Goal: Information Seeking & Learning: Learn about a topic

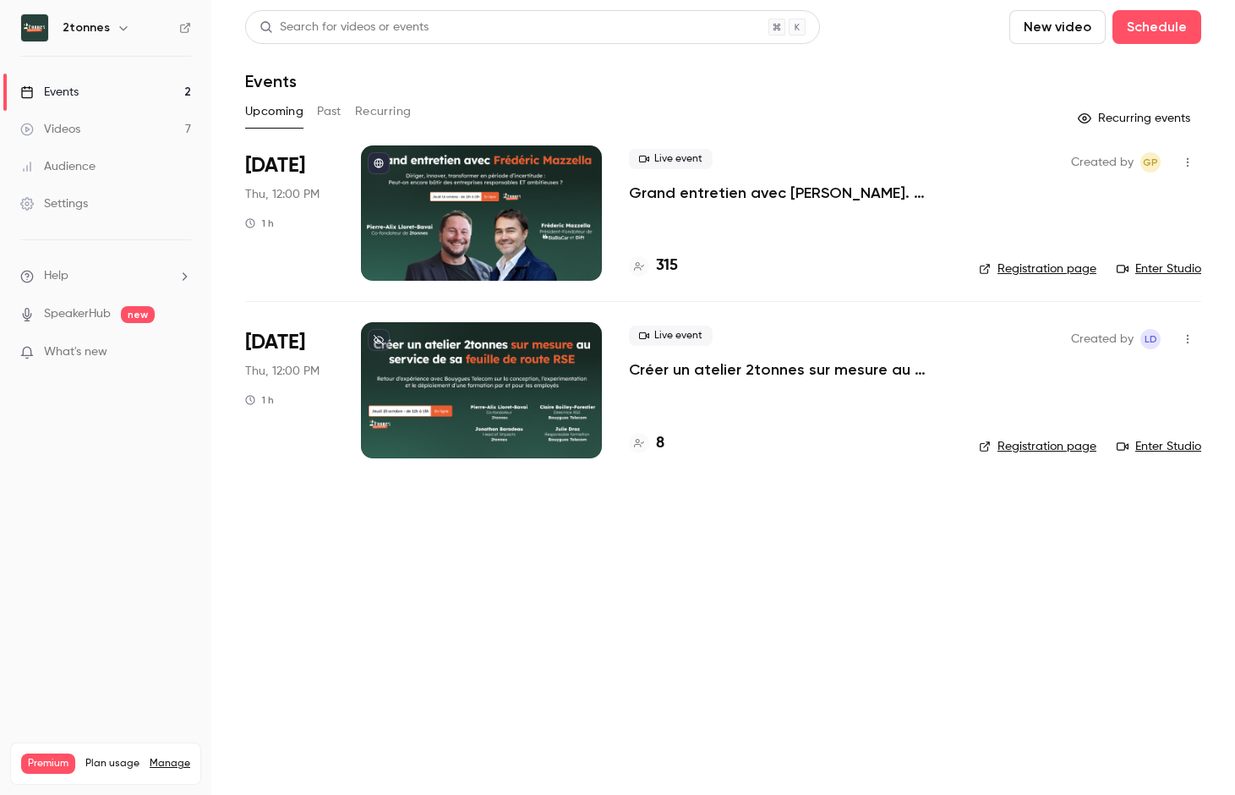
click at [415, 643] on main "Search for videos or events New video Schedule Events Upcoming Past Recurring R…" at bounding box center [723, 397] width 1024 height 795
click at [96, 158] on link "Audience" at bounding box center [105, 166] width 211 height 37
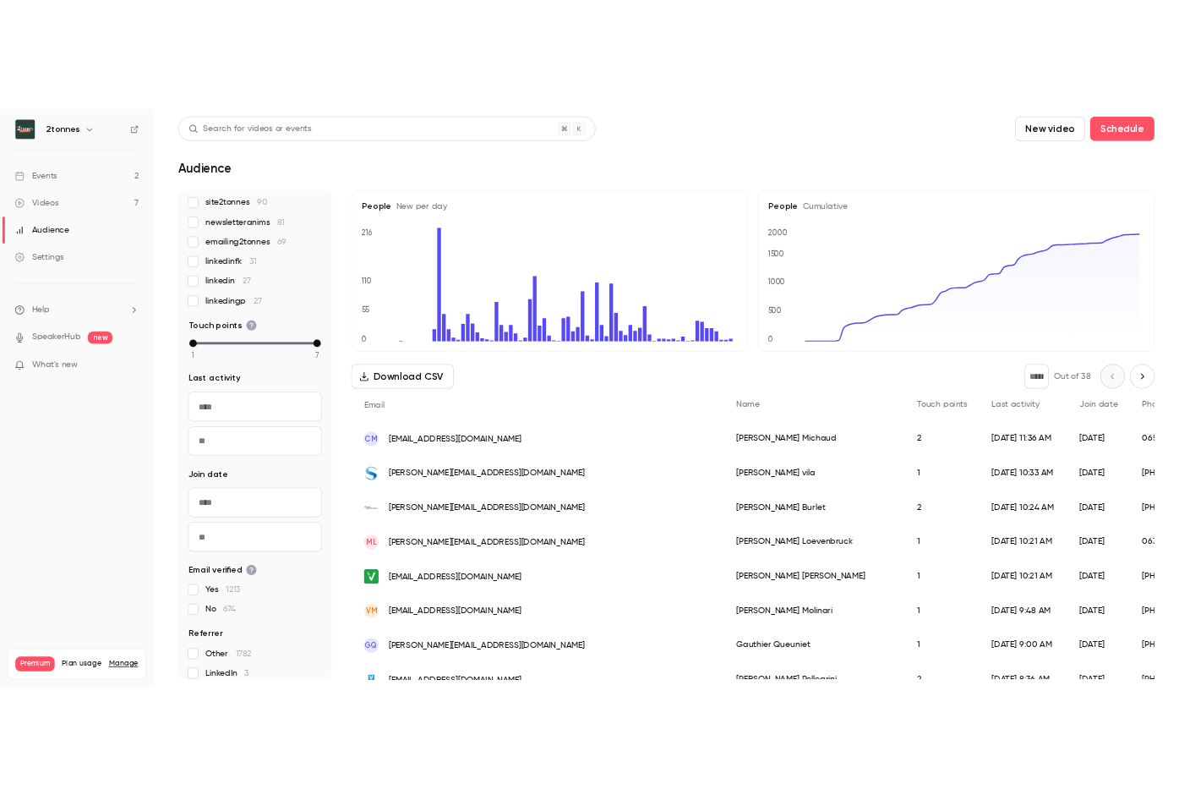
scroll to position [249, 0]
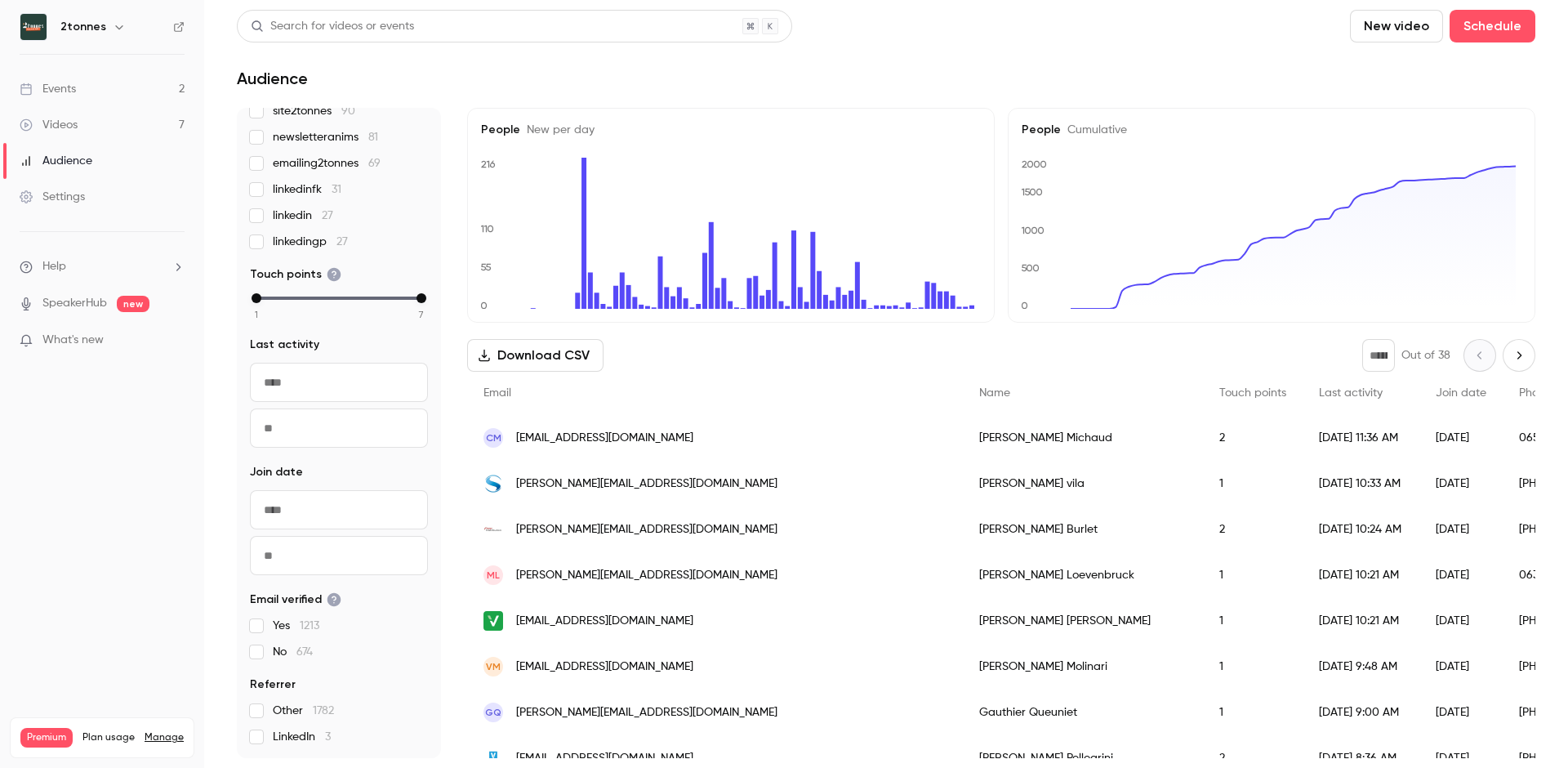
click at [99, 115] on link "Videos 7" at bounding box center [101, 125] width 204 height 36
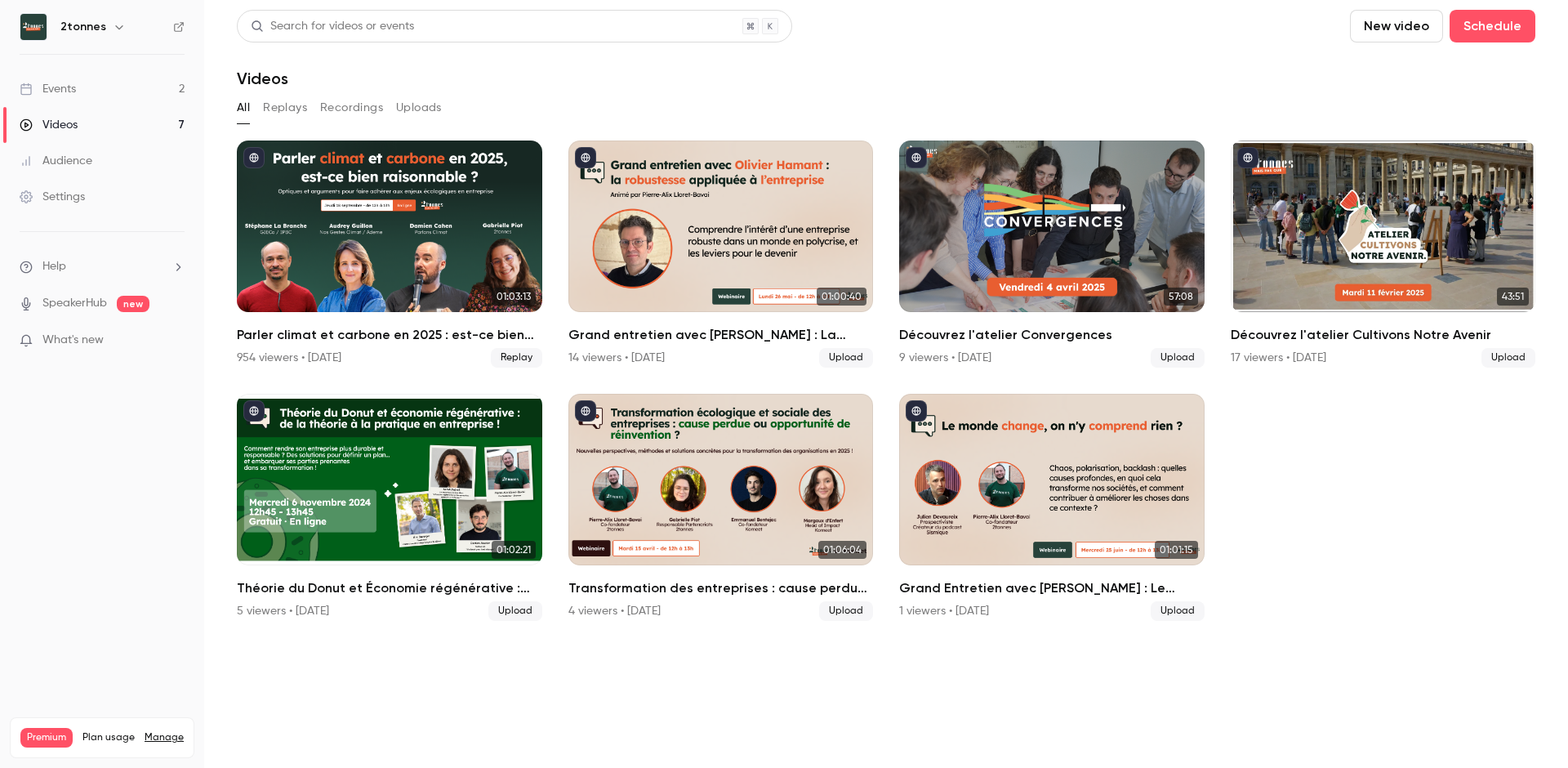
click at [305, 101] on button "Replays" at bounding box center [285, 107] width 44 height 26
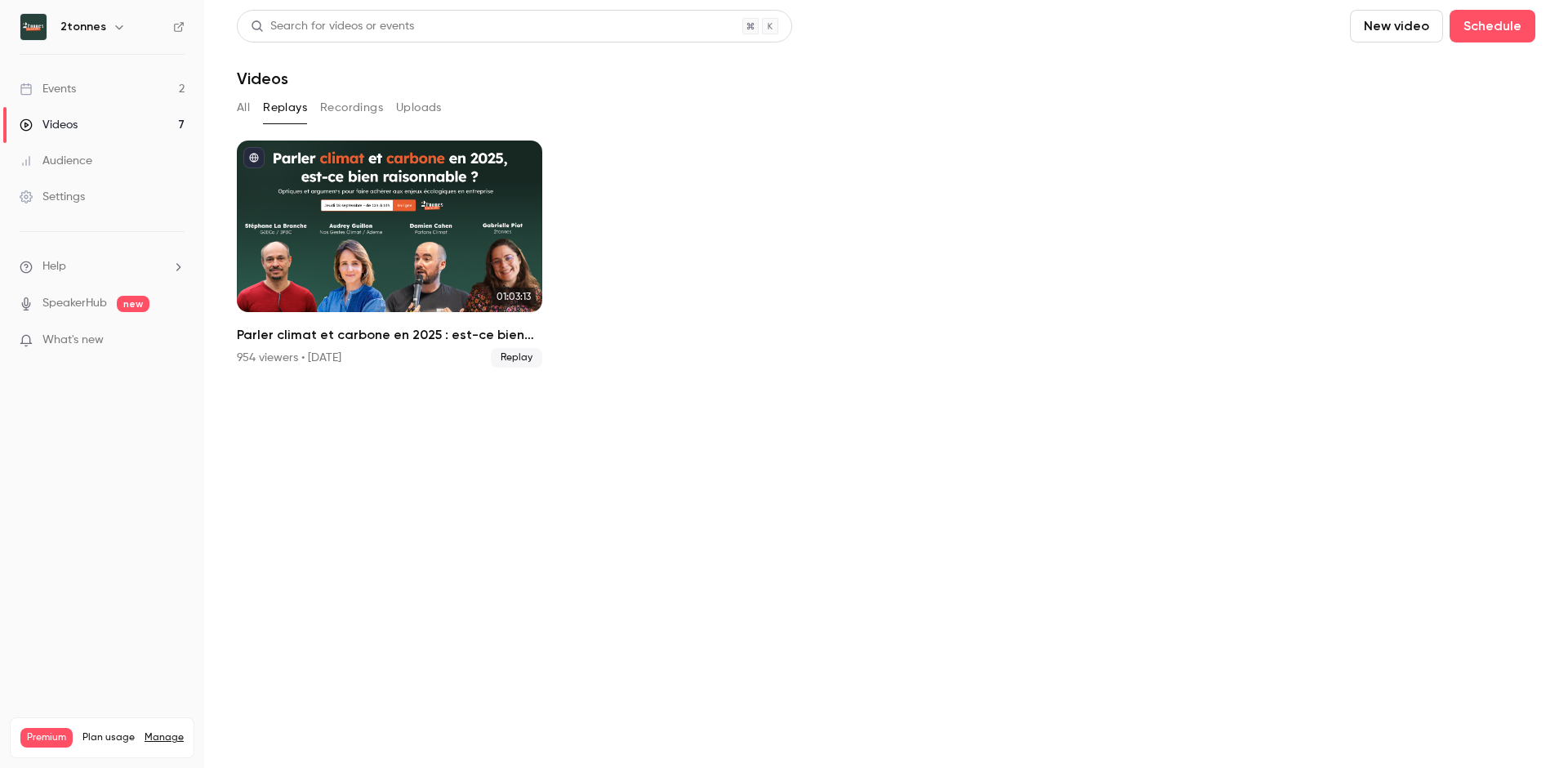
click at [332, 104] on button "Recordings" at bounding box center [351, 107] width 63 height 26
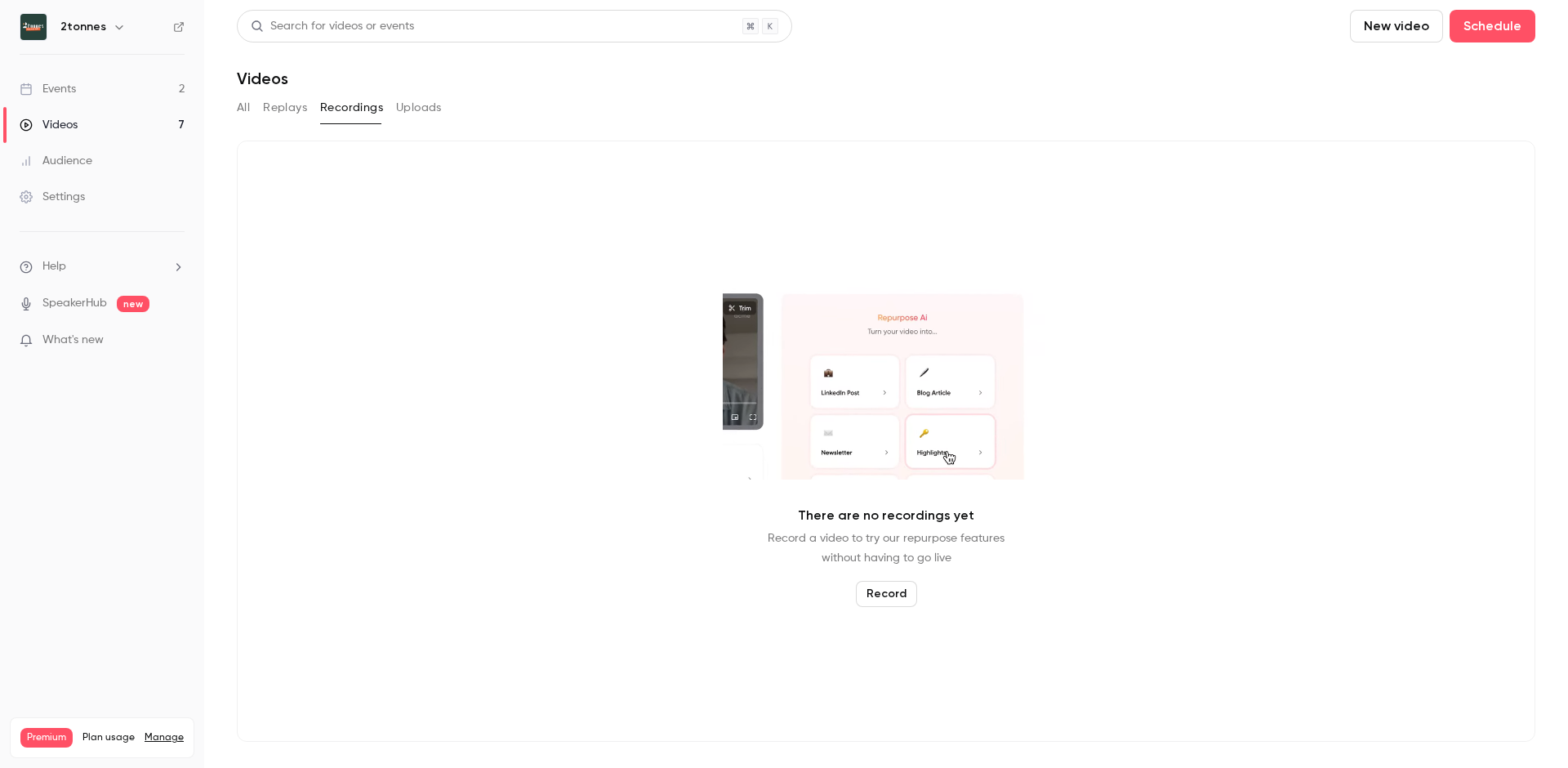
click at [420, 111] on button "Uploads" at bounding box center [418, 107] width 45 height 26
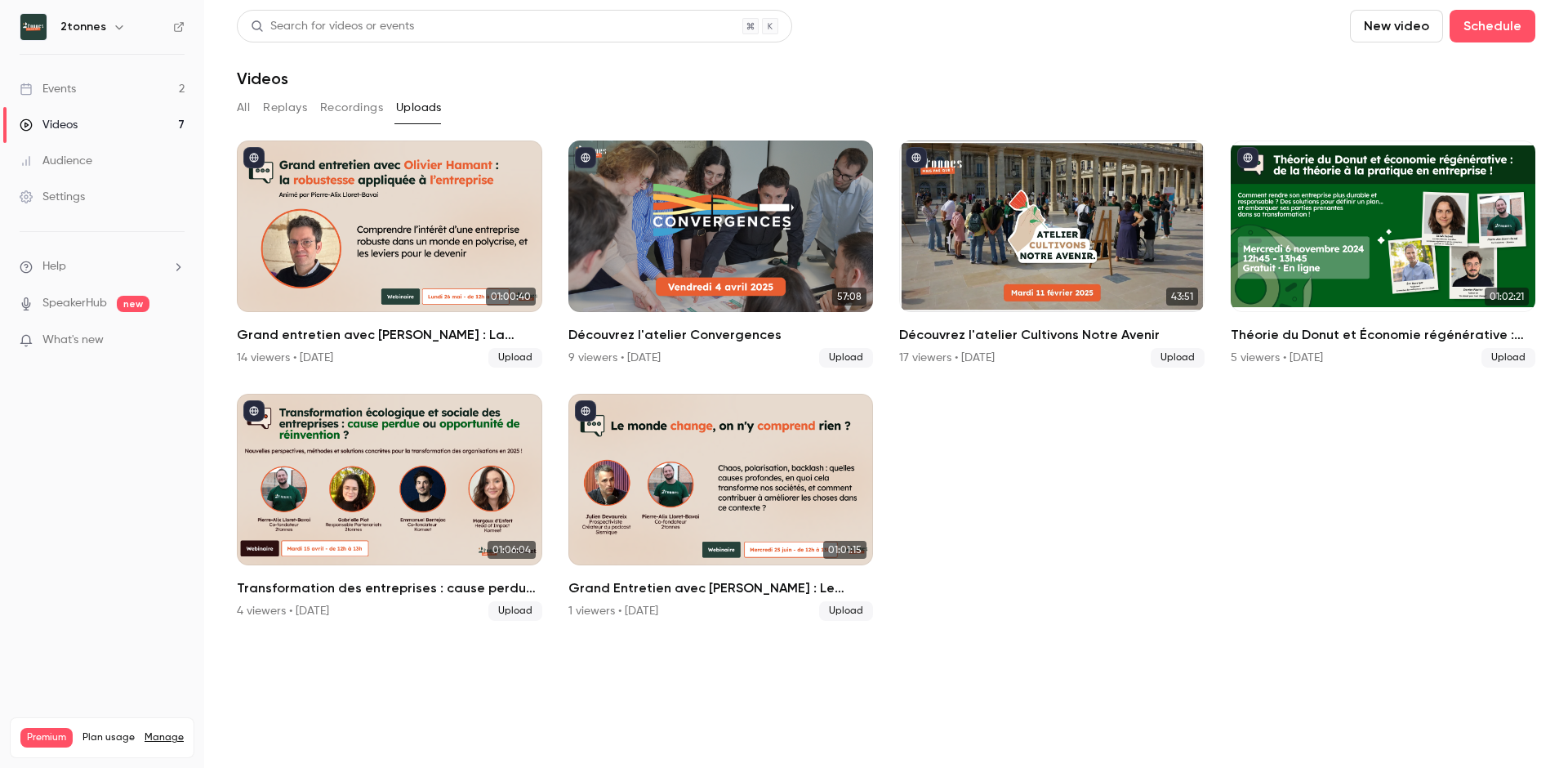
click at [237, 108] on button "All" at bounding box center [243, 107] width 14 height 26
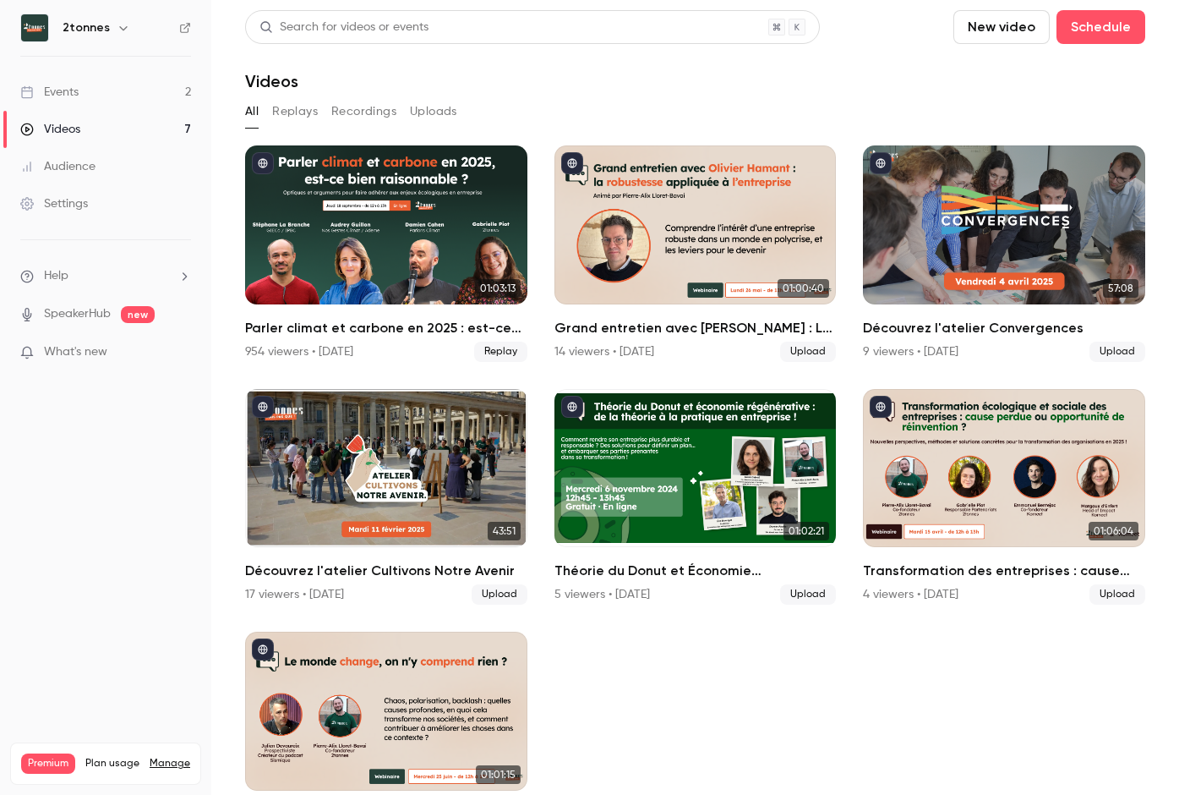
click at [134, 85] on link "Events 2" at bounding box center [105, 92] width 211 height 37
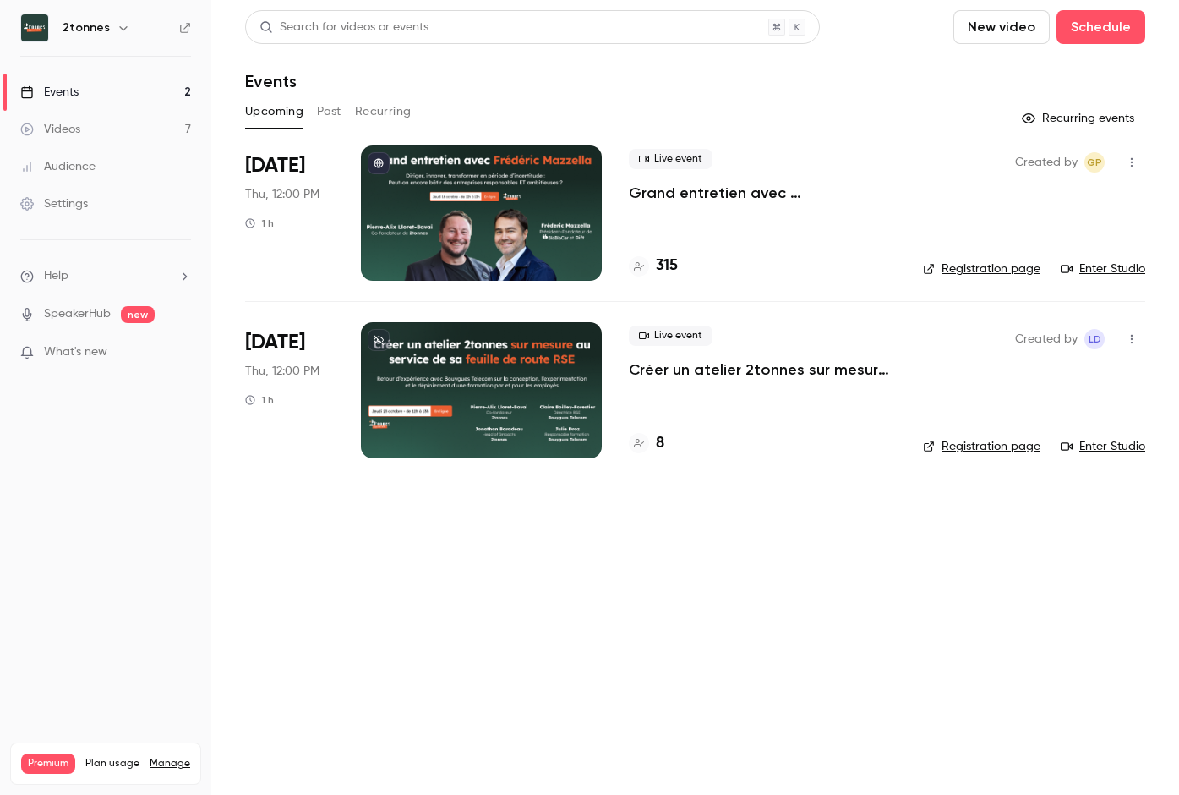
click at [682, 238] on div "Live event Grand entretien avec Frédéric Mazzella. Diriger, innover, transforme…" at bounding box center [762, 212] width 267 height 135
click at [677, 189] on p "Grand entretien avec [PERSON_NAME]. Diriger, innover, transformer en période d’…" at bounding box center [762, 193] width 267 height 20
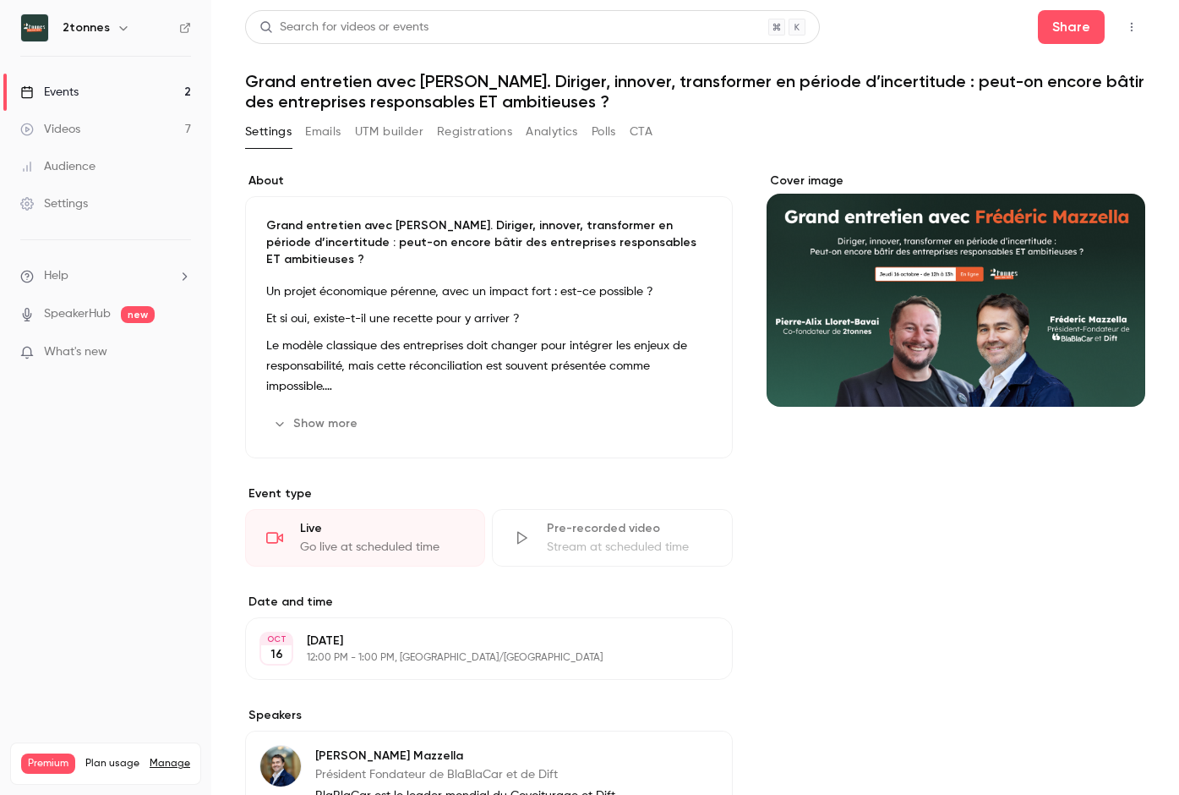
click at [474, 134] on button "Registrations" at bounding box center [474, 131] width 75 height 27
